Goal: Task Accomplishment & Management: Complete application form

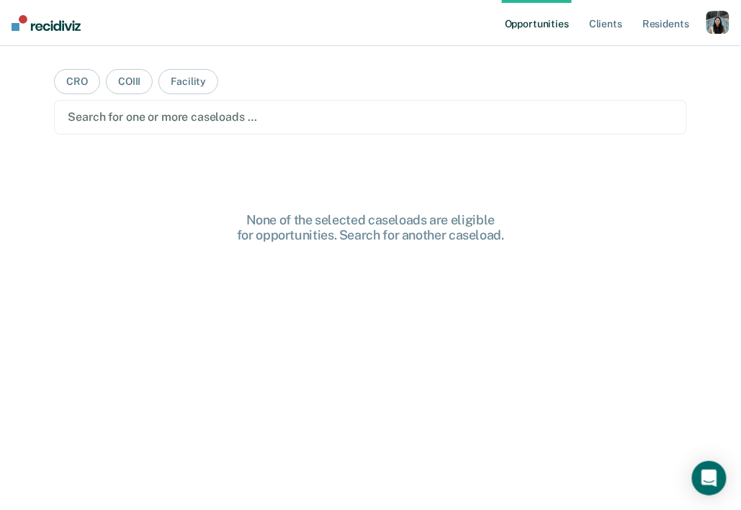
click at [721, 17] on div "button" at bounding box center [717, 22] width 23 height 23
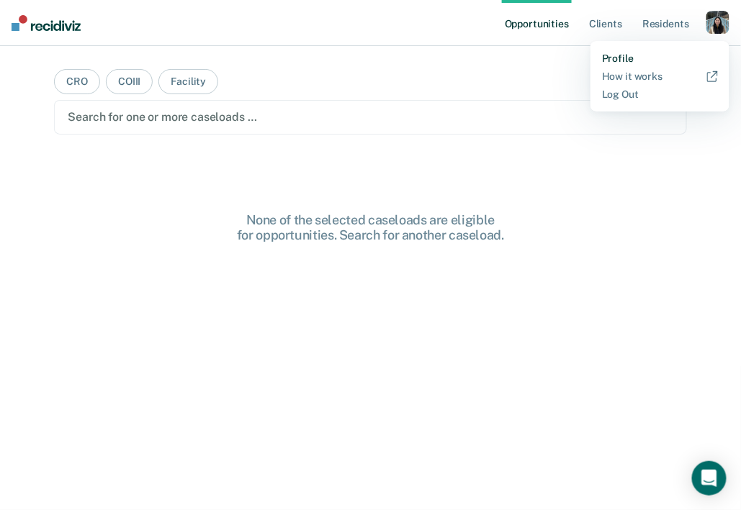
click at [628, 53] on link "Profile" at bounding box center [660, 59] width 116 height 12
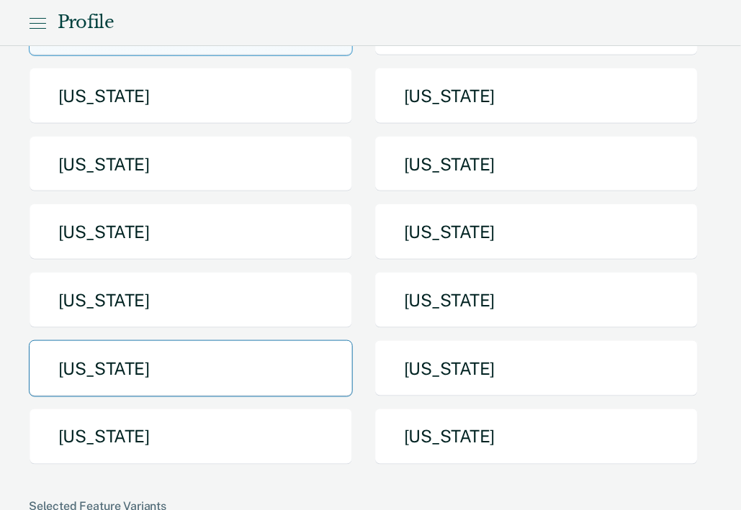
scroll to position [185, 0]
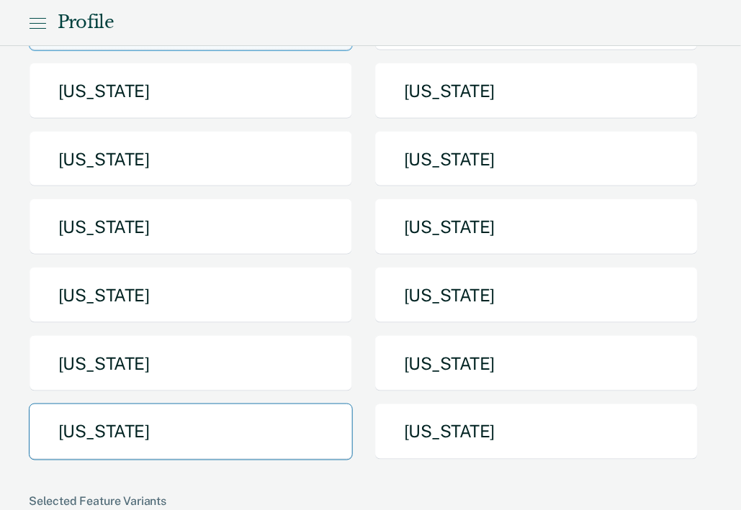
click at [252, 427] on button "[US_STATE]" at bounding box center [191, 432] width 324 height 57
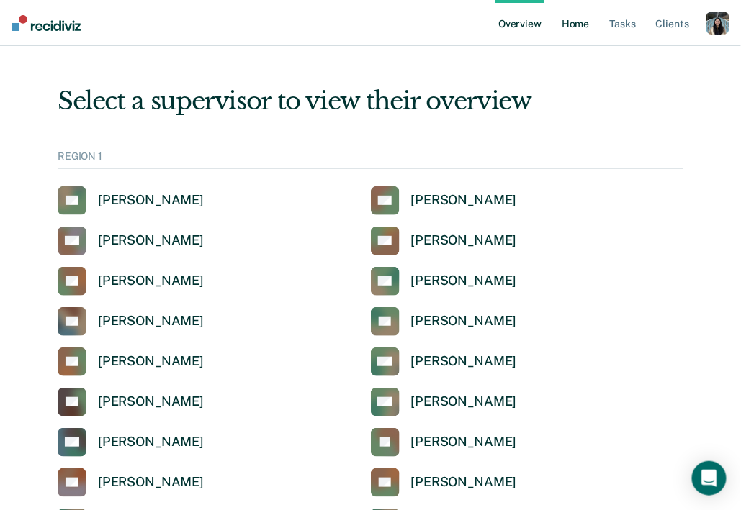
click at [589, 29] on link "Home" at bounding box center [574, 23] width 33 height 46
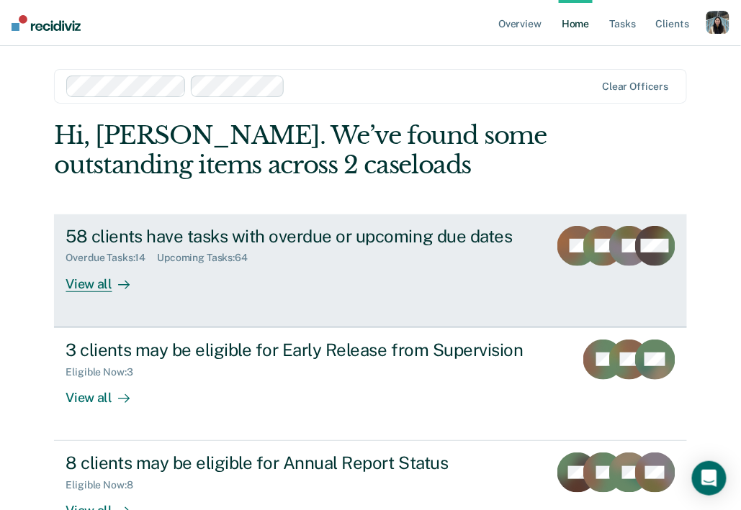
click at [269, 259] on div "Overdue Tasks : 14 Upcoming Tasks : 64" at bounding box center [300, 255] width 471 height 18
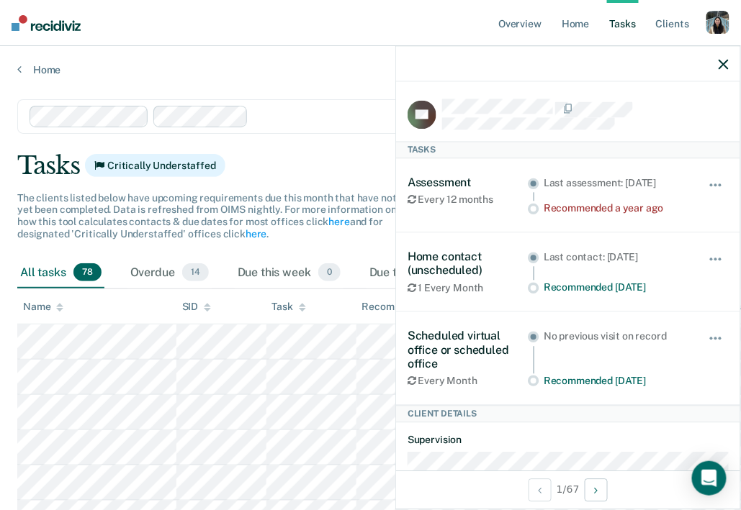
click at [316, 121] on div at bounding box center [423, 116] width 338 height 17
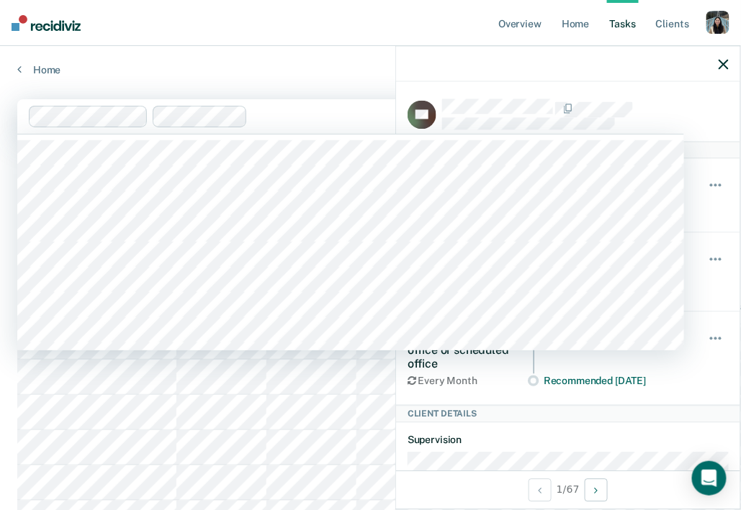
click at [726, 58] on button "button" at bounding box center [723, 64] width 10 height 12
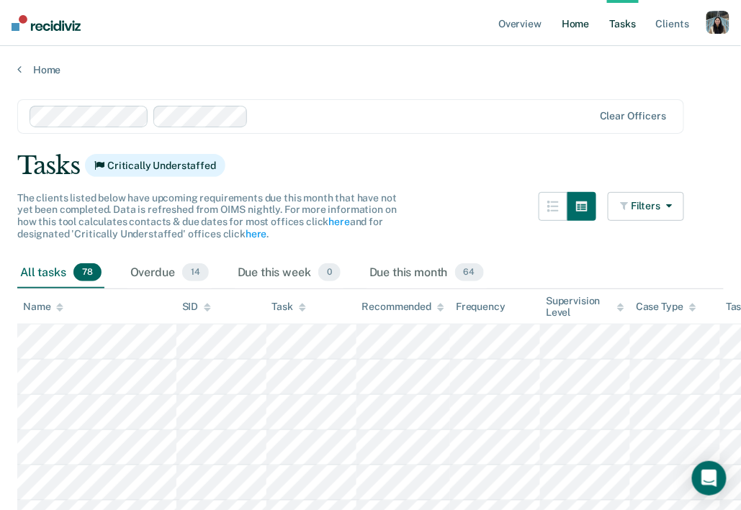
click at [575, 27] on link "Home" at bounding box center [574, 23] width 33 height 46
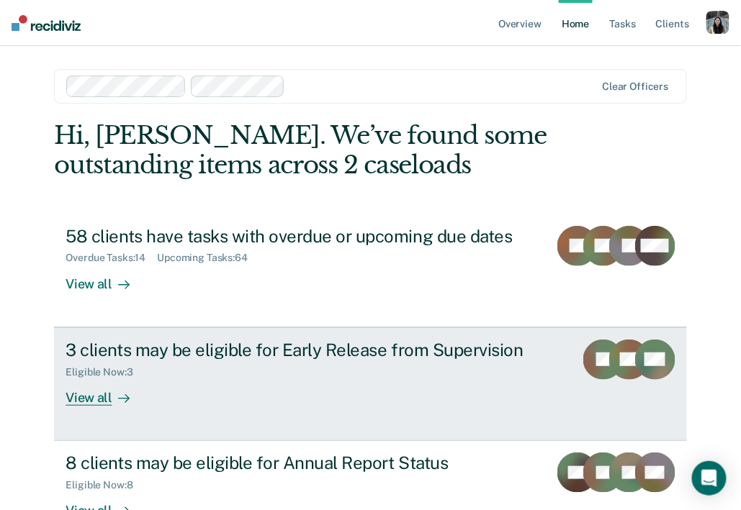
click at [292, 378] on div "3 clients may be eligible for Early Release from Supervision Eligible Now : 3 V…" at bounding box center [330, 373] width 531 height 66
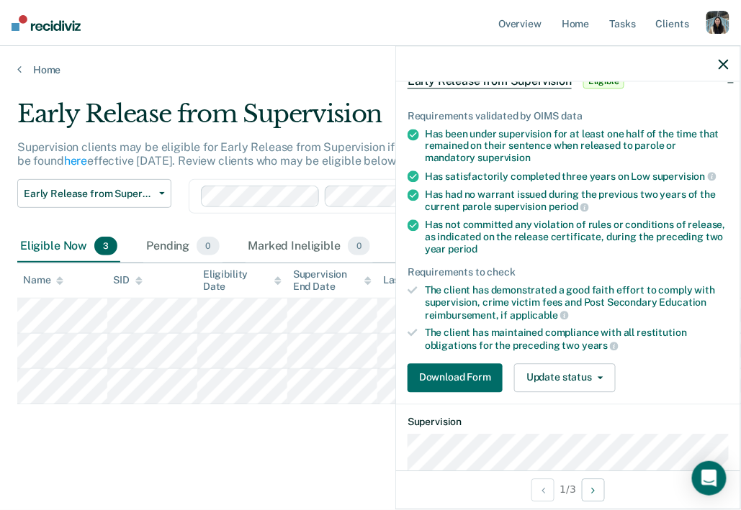
scroll to position [117, 0]
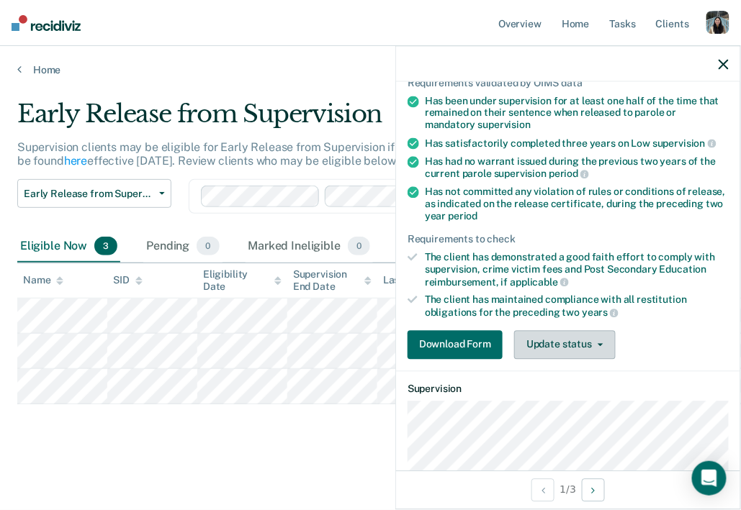
click at [593, 343] on span "button" at bounding box center [598, 344] width 12 height 3
click at [662, 330] on div "Download Form Update status [PERSON_NAME] Mark Ineligible" at bounding box center [567, 344] width 321 height 29
click at [586, 343] on button "Update status" at bounding box center [564, 344] width 101 height 29
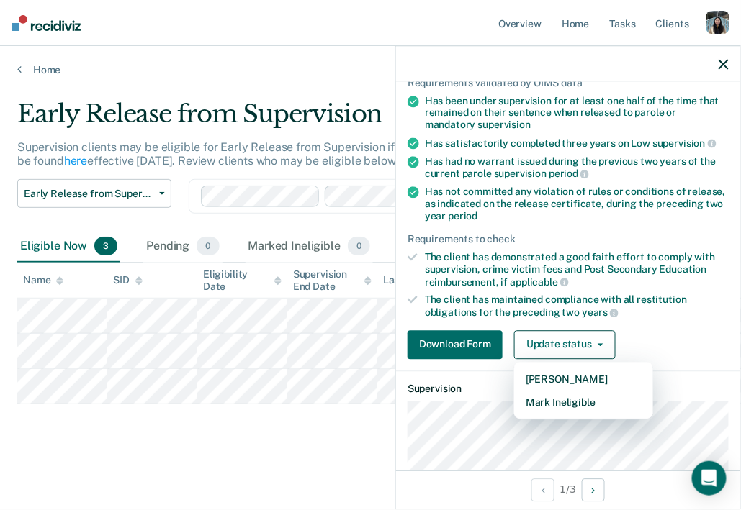
click at [654, 331] on div "Download Form Update status [PERSON_NAME] Mark Ineligible" at bounding box center [567, 344] width 321 height 29
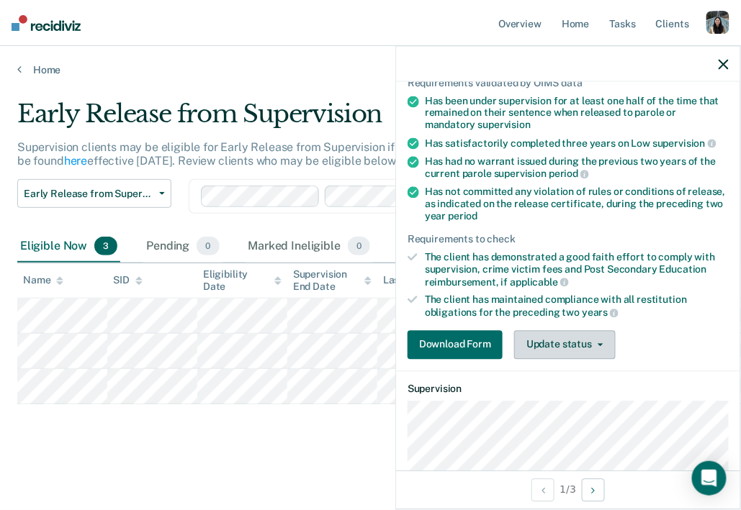
click at [589, 343] on button "Update status" at bounding box center [564, 344] width 101 height 29
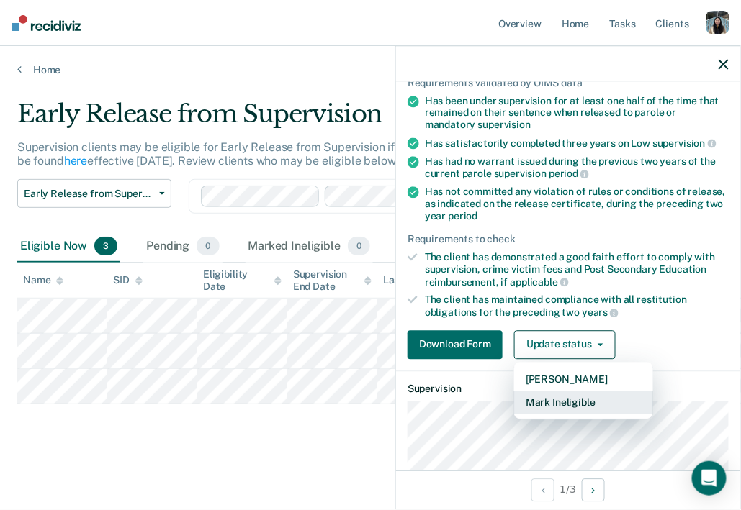
click at [586, 394] on button "Mark Ineligible" at bounding box center [583, 402] width 139 height 23
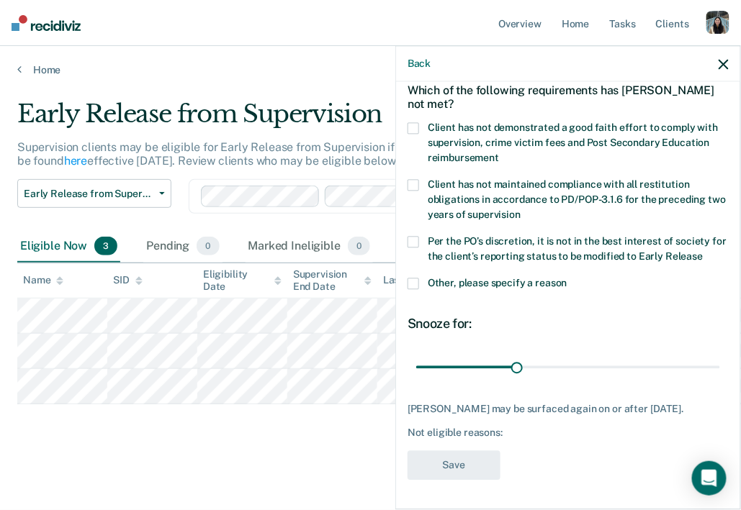
click at [477, 244] on span "Per the PO’s discretion, it is not in the best interest of society for the clie…" at bounding box center [576, 249] width 299 height 27
click at [476, 243] on span "Per the PO’s discretion, it is not in the best interest of society for the clie…" at bounding box center [576, 249] width 299 height 27
click at [471, 278] on span "Other, please specify a reason" at bounding box center [497, 284] width 140 height 12
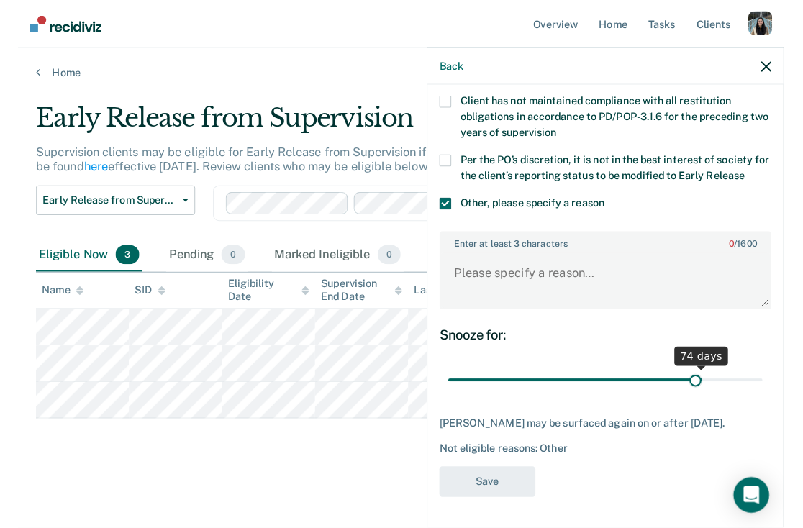
scroll to position [153, 0]
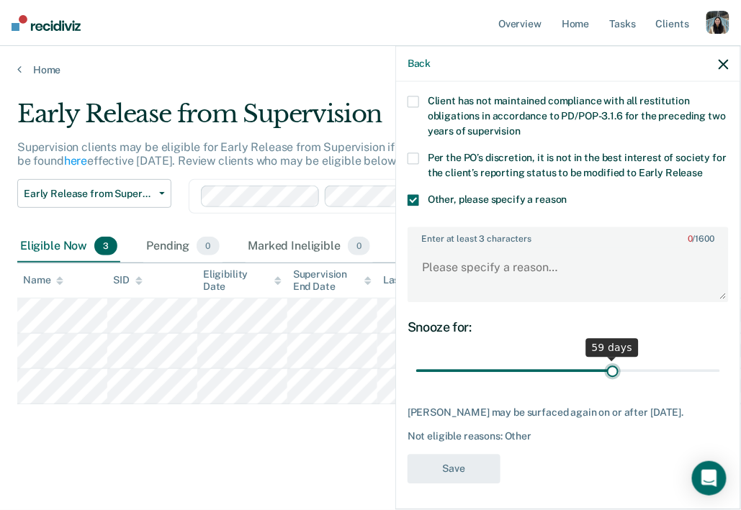
drag, startPoint x: 520, startPoint y: 361, endPoint x: 613, endPoint y: 358, distance: 92.9
type input "59"
click at [613, 358] on input "range" at bounding box center [568, 370] width 304 height 25
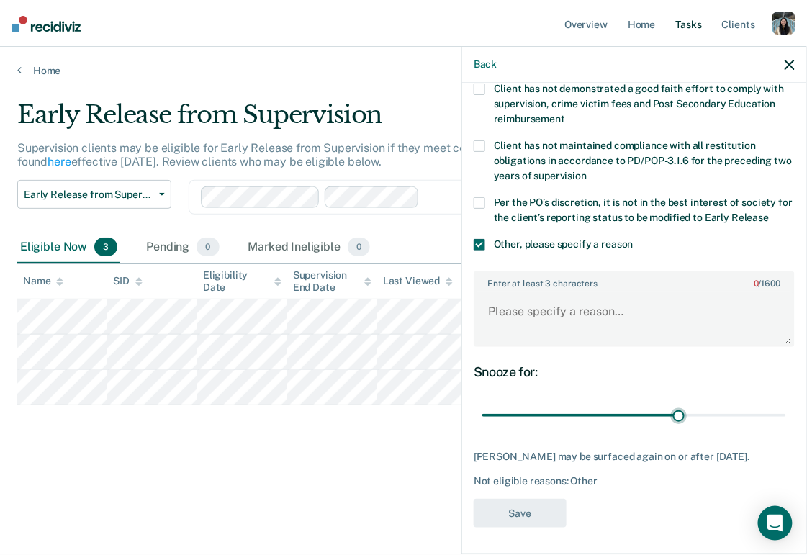
scroll to position [109, 0]
click at [515, 212] on span "Per the PO’s discretion, it is not in the best interest of society for the clie…" at bounding box center [643, 209] width 299 height 27
click at [506, 244] on span "Other, please specify a reason" at bounding box center [564, 244] width 140 height 12
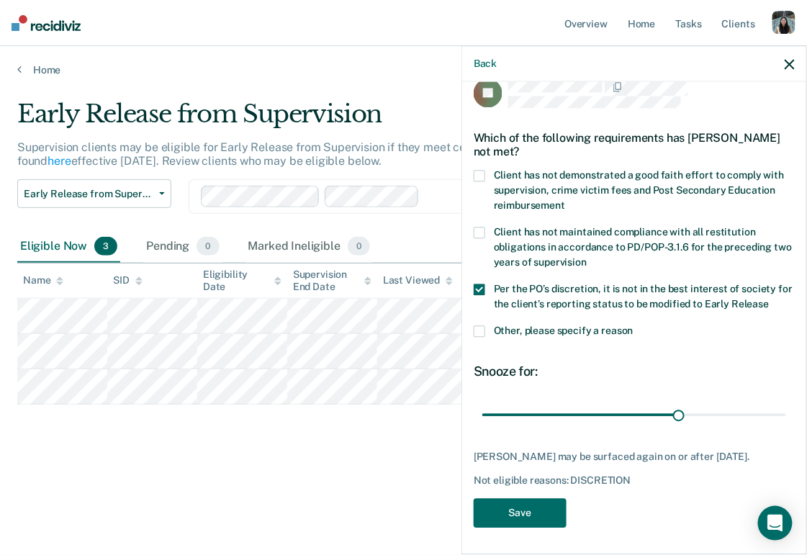
click at [504, 325] on span "Other, please specify a reason" at bounding box center [564, 331] width 140 height 12
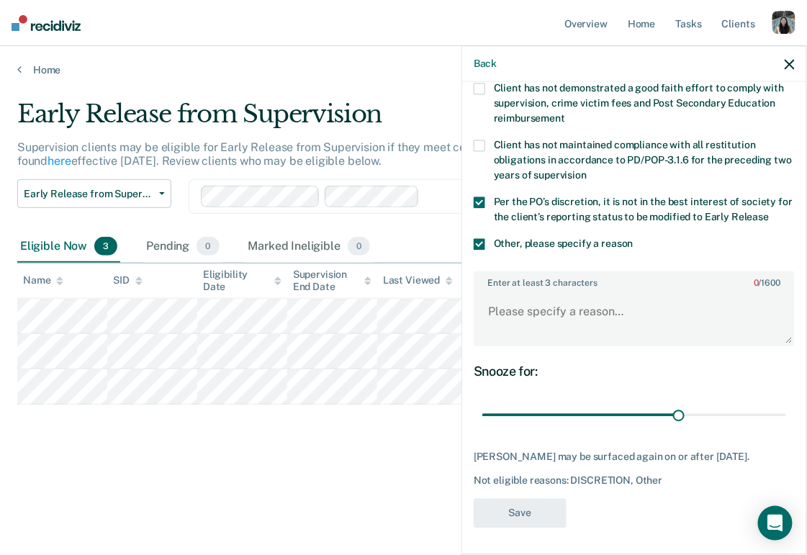
click at [513, 200] on span "Per the PO’s discretion, it is not in the best interest of society for the clie…" at bounding box center [643, 209] width 299 height 27
click at [515, 307] on textarea "Enter at least 3 characters 0 / 1600" at bounding box center [634, 317] width 318 height 53
click at [525, 255] on div "Other, please specify a reason" at bounding box center [634, 252] width 321 height 27
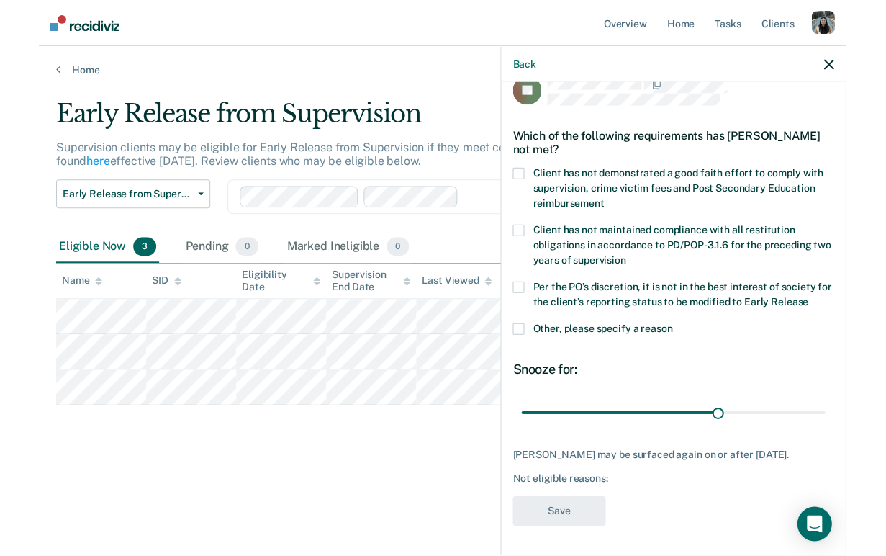
scroll to position [22, 0]
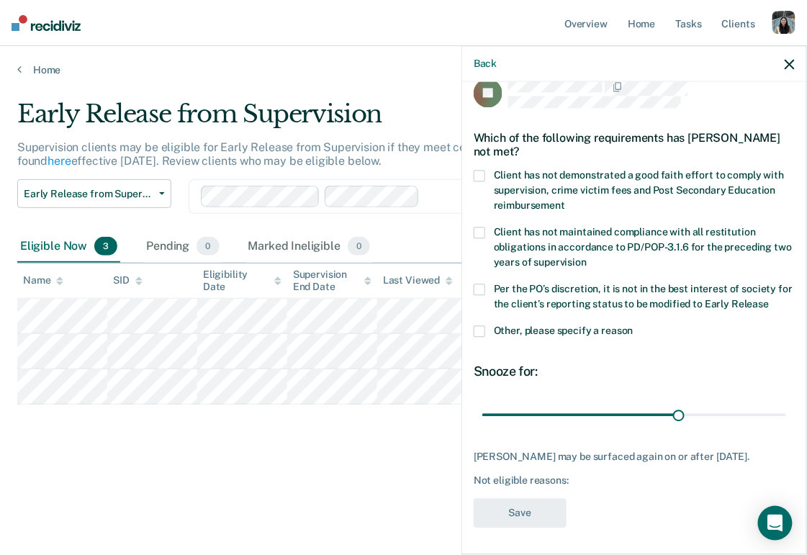
click at [546, 164] on div "Which of the following requirements has [PERSON_NAME] not met?" at bounding box center [634, 144] width 321 height 50
click at [545, 187] on span "Client has not demonstrated a good faith effort to comply with supervision, cri…" at bounding box center [639, 191] width 290 height 42
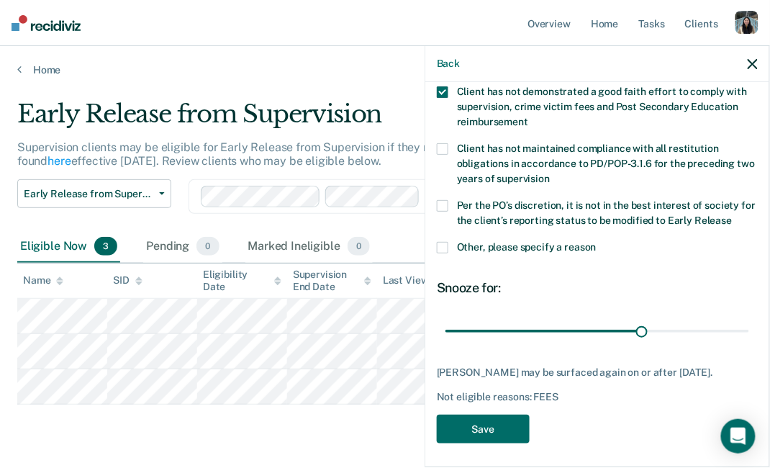
scroll to position [109, 0]
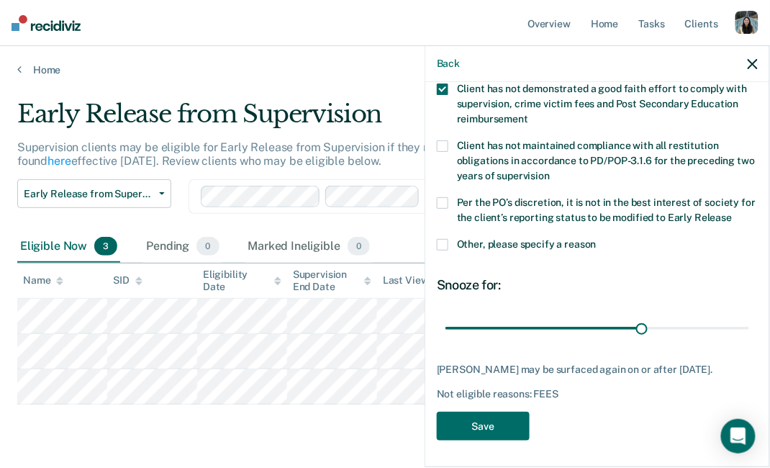
click at [262, 176] on div "Supervision clients may be eligible for Early Release from Supervision if they …" at bounding box center [363, 159] width 693 height 39
click at [740, 65] on icon "button" at bounding box center [753, 64] width 10 height 10
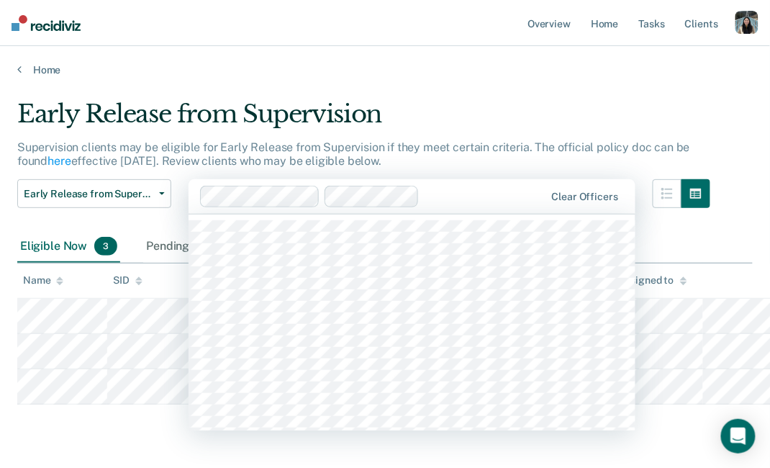
click at [436, 189] on div at bounding box center [484, 196] width 119 height 17
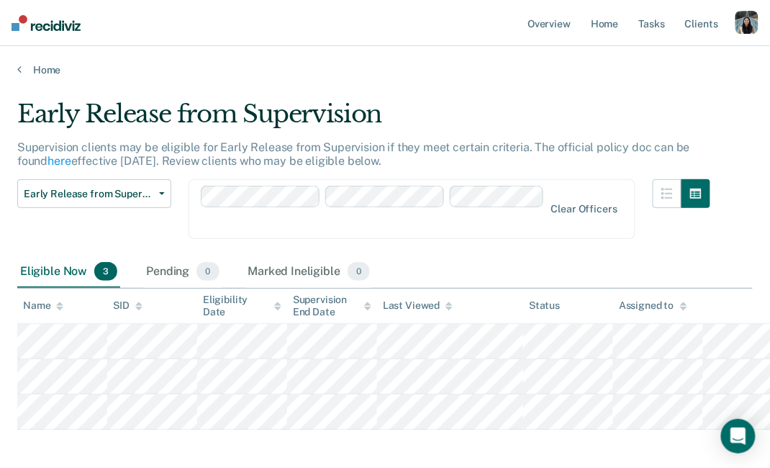
click at [443, 221] on div at bounding box center [373, 222] width 342 height 17
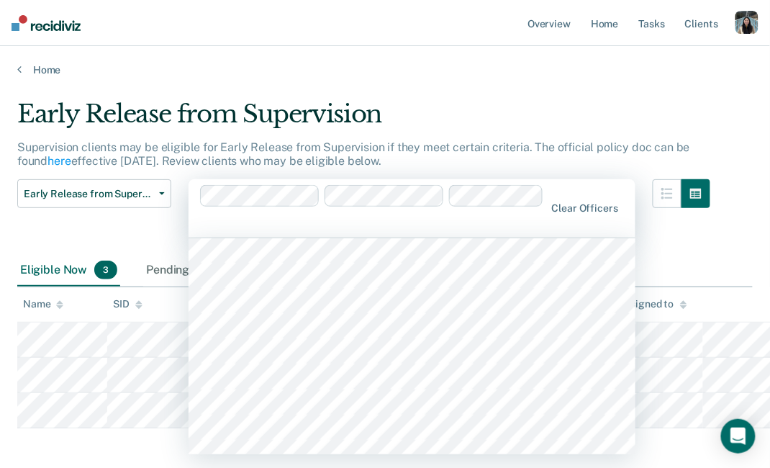
scroll to position [59, 0]
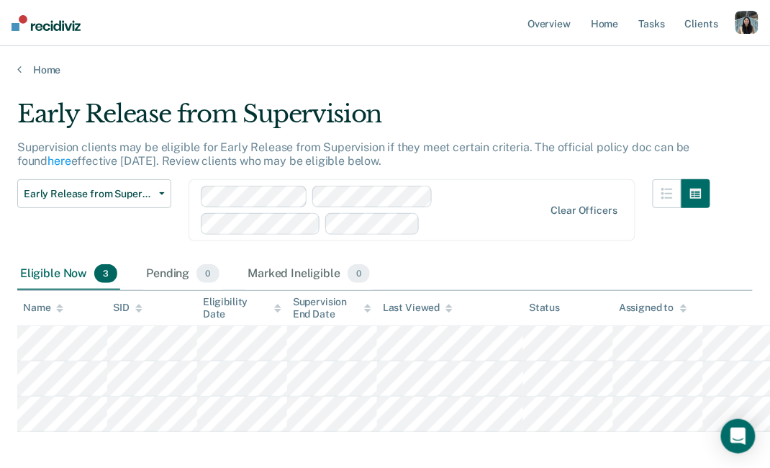
click at [432, 230] on div at bounding box center [485, 223] width 118 height 17
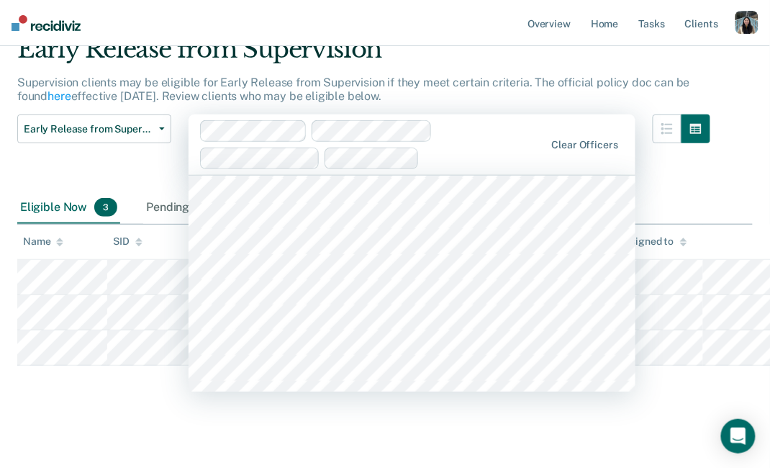
scroll to position [1304, 0]
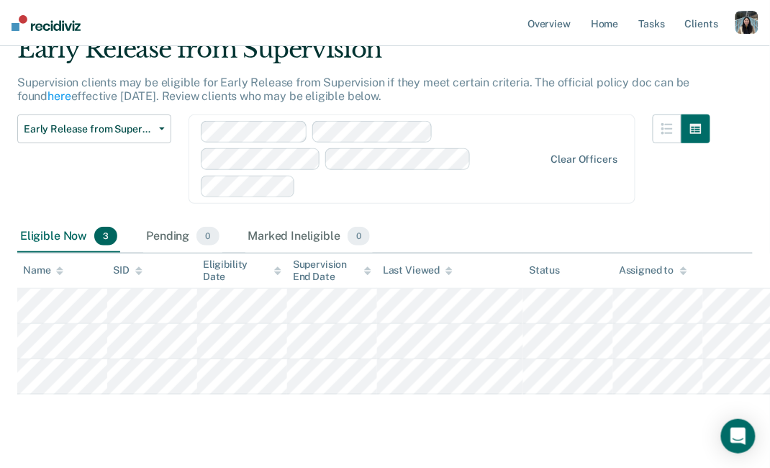
click at [372, 194] on div at bounding box center [373, 159] width 345 height 76
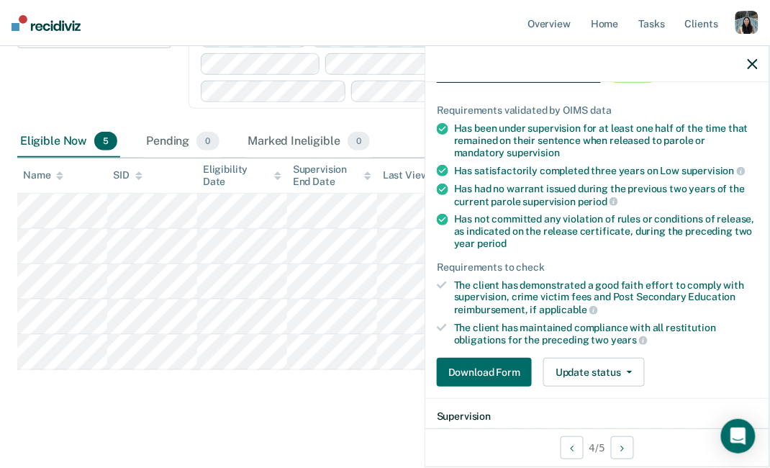
scroll to position [309, 0]
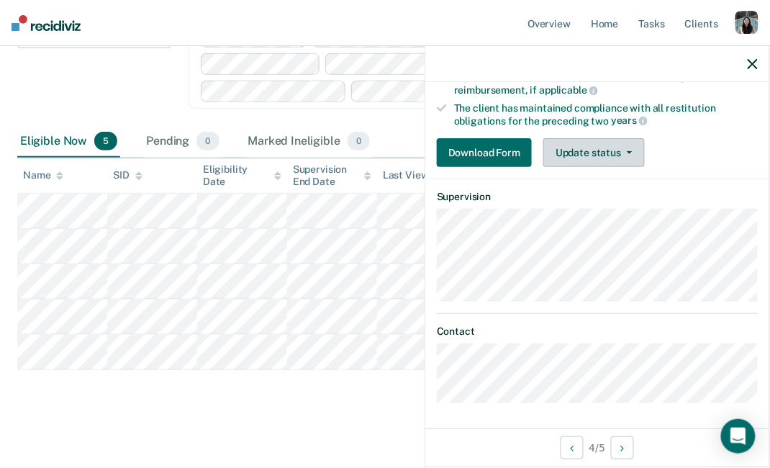
click at [563, 162] on button "Update status" at bounding box center [593, 152] width 101 height 29
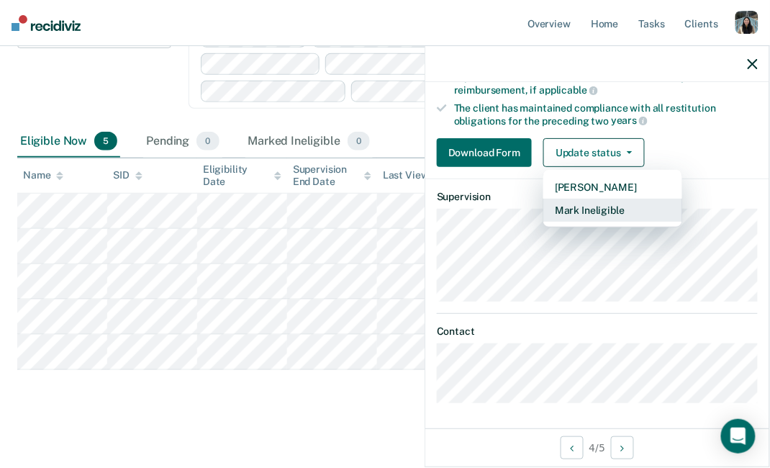
click at [571, 207] on button "Mark Ineligible" at bounding box center [612, 210] width 139 height 23
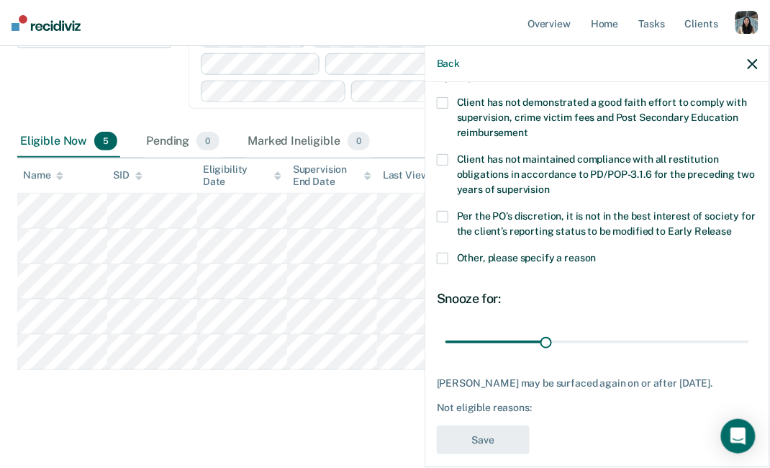
click at [532, 171] on span "Client has not maintained compliance with all restitution obligations in accord…" at bounding box center [606, 174] width 298 height 42
click at [537, 167] on span "Client has not maintained compliance with all restitution obligations in accord…" at bounding box center [606, 174] width 298 height 42
click at [538, 214] on span "Per the PO’s discretion, it is not in the best interest of society for the clie…" at bounding box center [606, 223] width 299 height 27
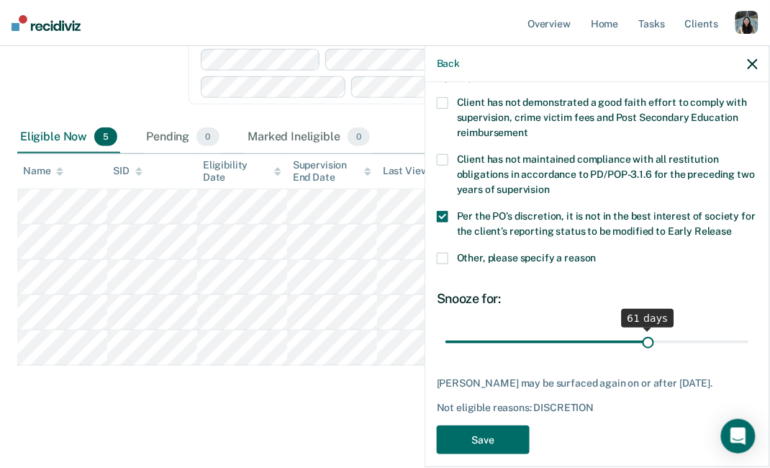
drag, startPoint x: 553, startPoint y: 325, endPoint x: 647, endPoint y: 332, distance: 94.5
click at [647, 332] on input "range" at bounding box center [597, 341] width 304 height 25
type input "60"
click at [644, 330] on input "range" at bounding box center [597, 341] width 304 height 25
